Goal: Task Accomplishment & Management: Manage account settings

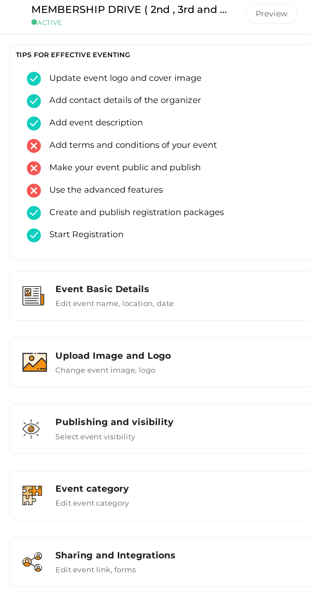
click at [157, 198] on div "Upload Image and Logo Change event image, logo" at bounding box center [190, 207] width 217 height 21
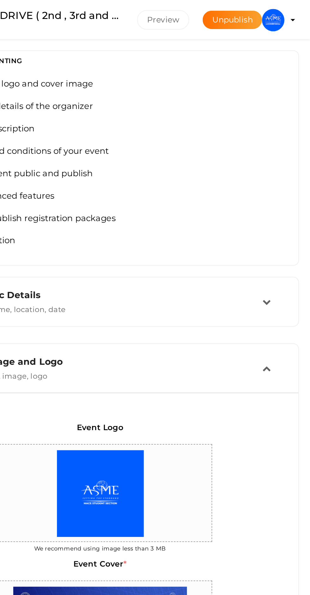
click at [290, 10] on img at bounding box center [288, 11] width 13 height 13
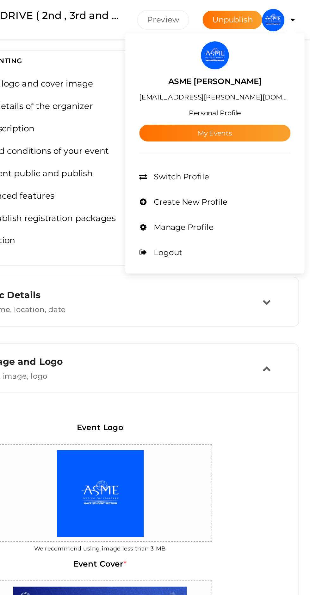
click at [237, 74] on link "My Events" at bounding box center [255, 74] width 85 height 9
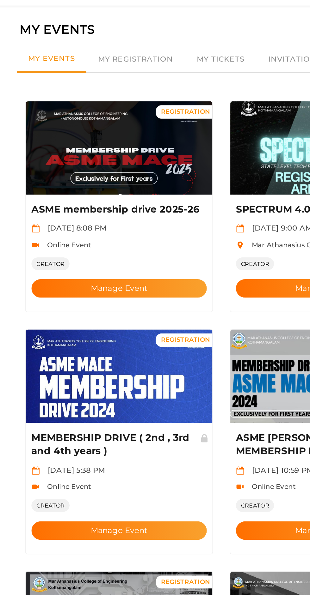
click at [112, 178] on button "Manage Event" at bounding box center [97, 183] width 99 height 10
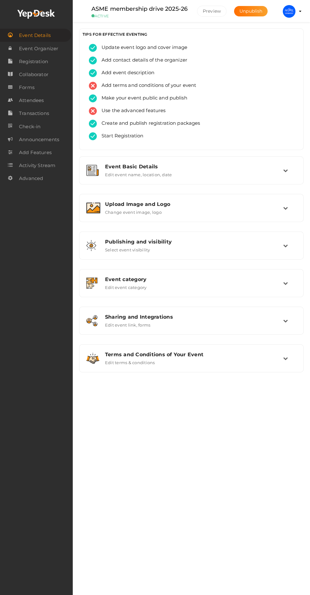
click at [111, 204] on div "Upload Image and Logo" at bounding box center [194, 204] width 178 height 6
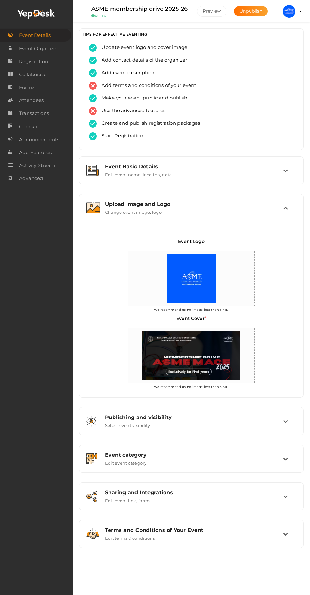
click at [104, 199] on div "Upload Image and Logo Change event image, logo" at bounding box center [190, 207] width 217 height 21
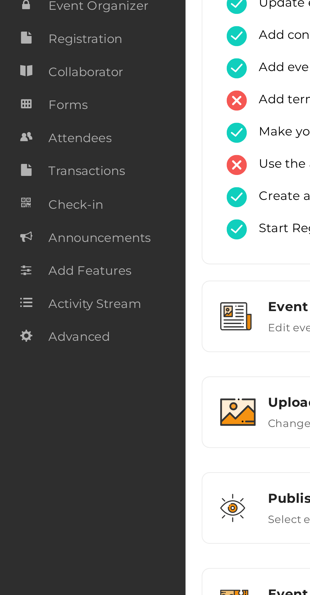
click at [20, 99] on span "Attendees" at bounding box center [31, 100] width 25 height 13
